Goal: Transaction & Acquisition: Purchase product/service

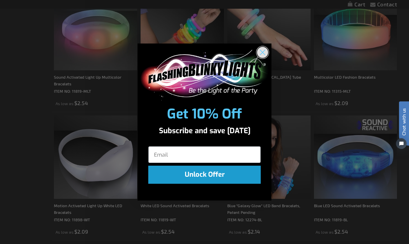
click at [265, 51] on circle "Close dialog" at bounding box center [262, 52] width 11 height 11
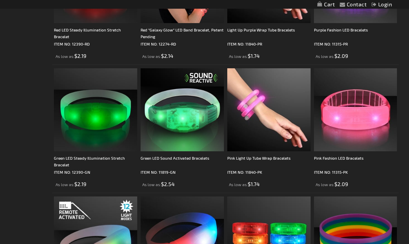
scroll to position [587, 0]
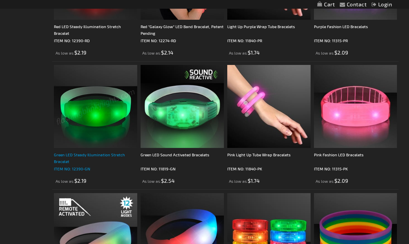
click at [110, 159] on div "Green LED Steady Illumination Stretch Bracelet" at bounding box center [95, 157] width 83 height 13
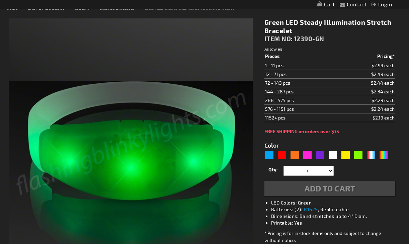
scroll to position [82, 0]
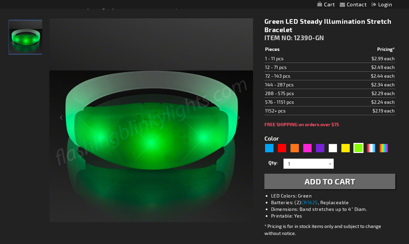
drag, startPoint x: 265, startPoint y: 74, endPoint x: 327, endPoint y: 69, distance: 61.8
click at [327, 69] on tbody "Pieces Pricing* 1 - 11 pcs $2.99 each 12 - 71 pcs $2.49 each 72 - 143 pcs $2.44…" at bounding box center [329, 80] width 131 height 70
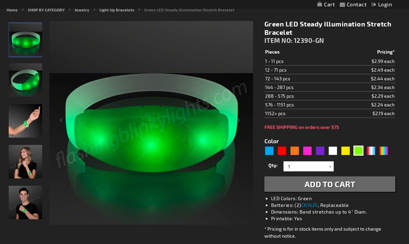
scroll to position [156, 0]
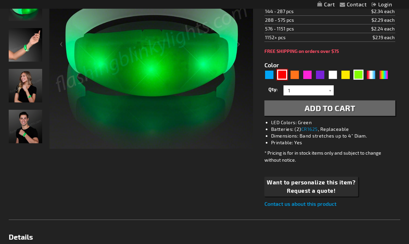
click at [279, 79] on div "Red" at bounding box center [282, 75] width 10 height 10
type input "5641"
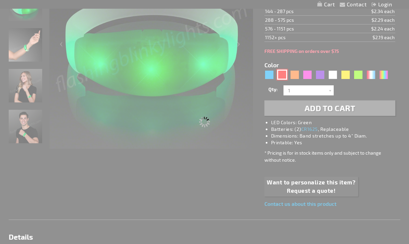
type input "12390-RD"
type input "Customize - Red LED Steady Illumination Stretch Bracelet - ITEM NO: 12390-RD"
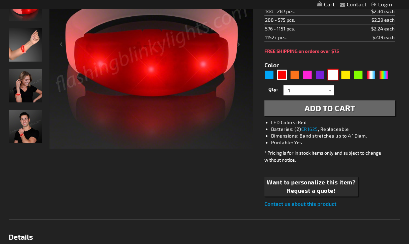
click at [335, 73] on div "White" at bounding box center [333, 75] width 10 height 10
type input "5646"
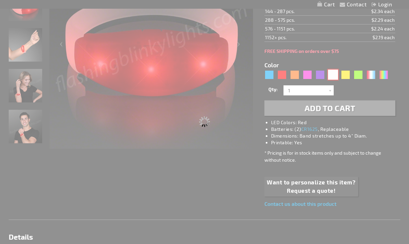
type input "12390-WT"
type input "Customize - White LED Steady Illumination Stretch Bracelet - ITEM NO: 12390-WT"
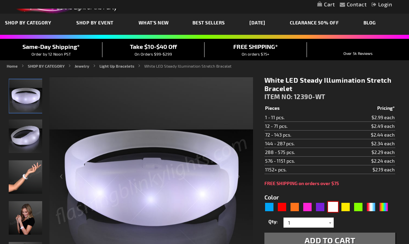
scroll to position [7, 0]
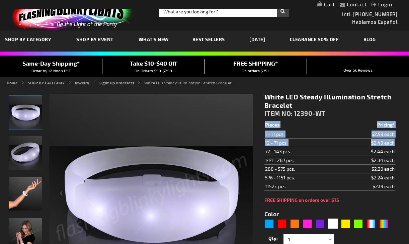
drag, startPoint x: 264, startPoint y: 145, endPoint x: 345, endPoint y: 146, distance: 81.0
click at [345, 146] on div "White LED Steady Illumination Stretch Bracelet ITEM NO: 12390-WT $2.19 Pieces P…" at bounding box center [329, 225] width 141 height 274
click at [345, 146] on td "$2.49 each" at bounding box center [366, 143] width 59 height 9
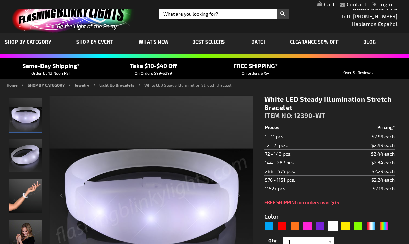
scroll to position [0, 0]
